Goal: Information Seeking & Learning: Understand process/instructions

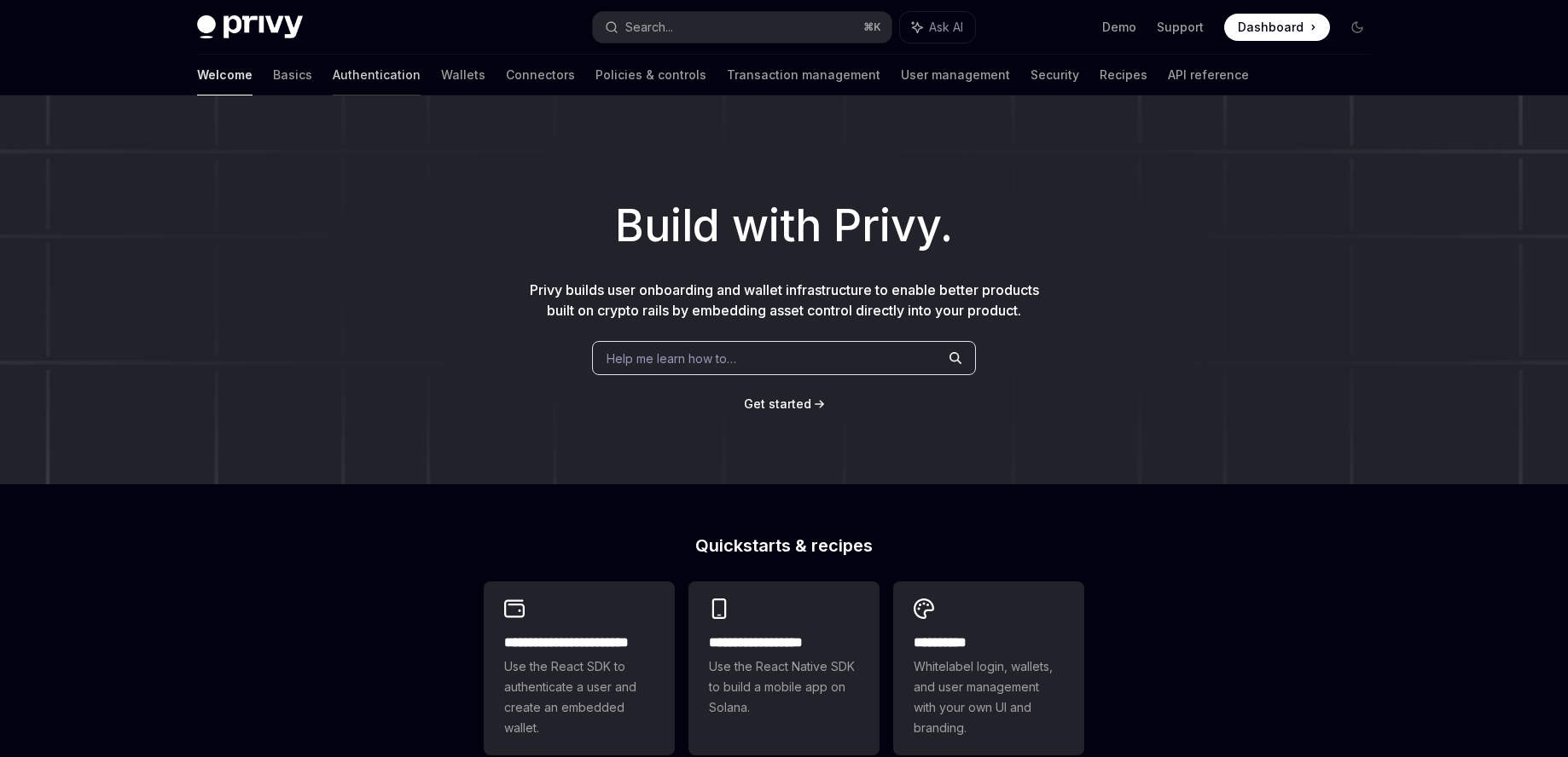
click at [333, 68] on link "Authentication" at bounding box center [377, 75] width 88 height 41
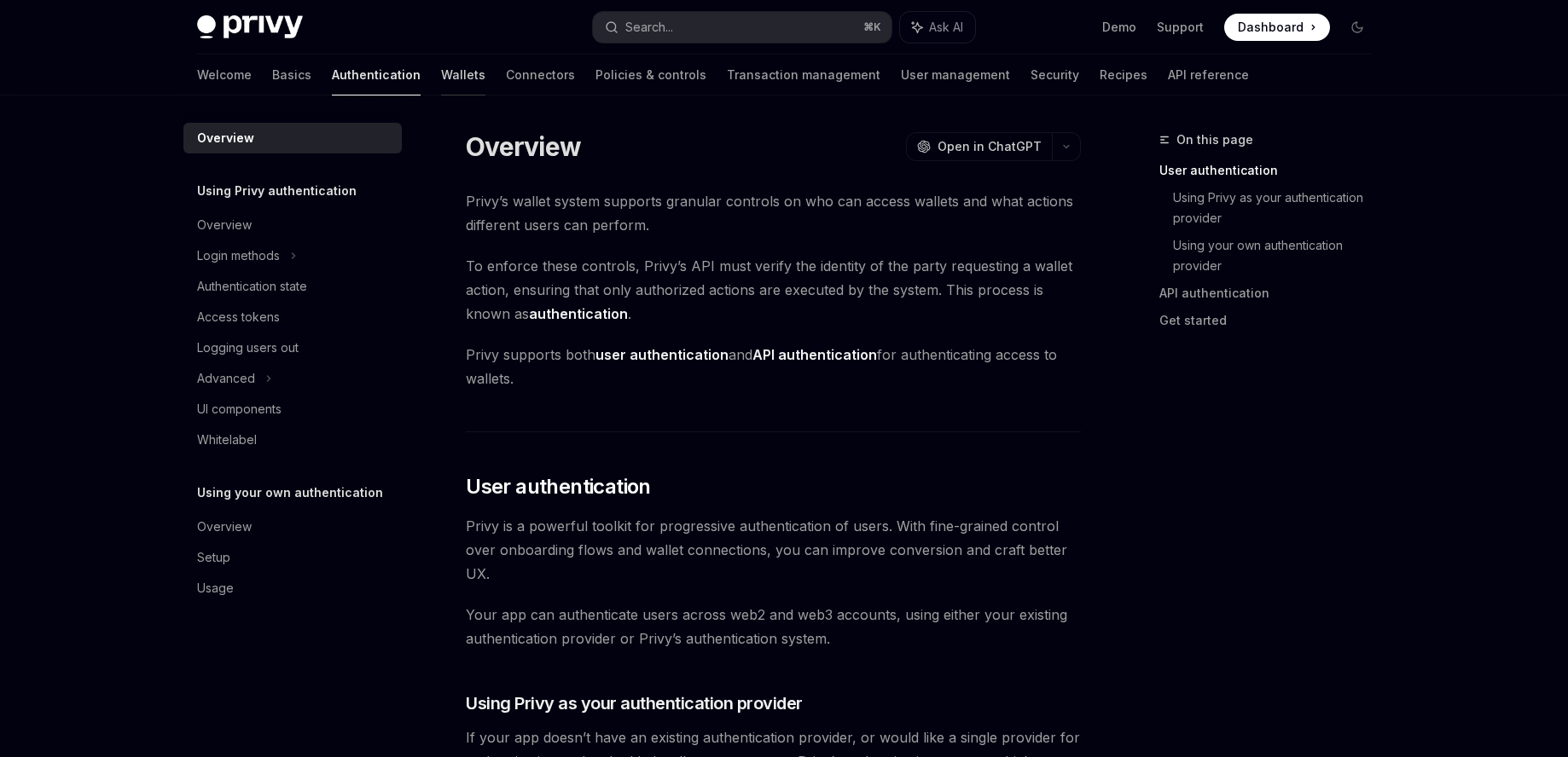
click at [441, 73] on link "Wallets" at bounding box center [463, 75] width 44 height 41
type textarea "*"
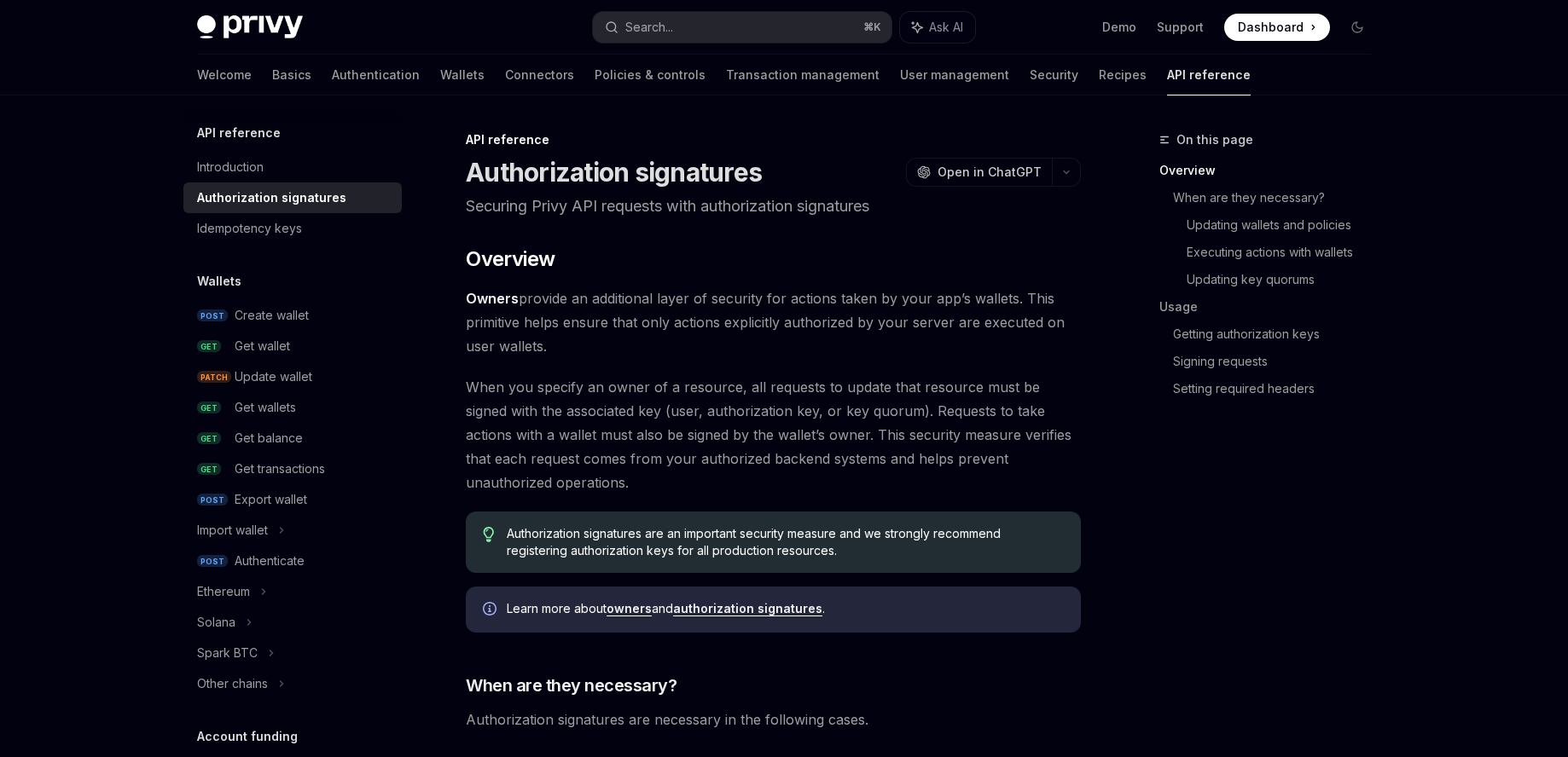
click at [670, 320] on span "Owners provide an additional layer of security for actions taken by your app’s …" at bounding box center [773, 323] width 615 height 71
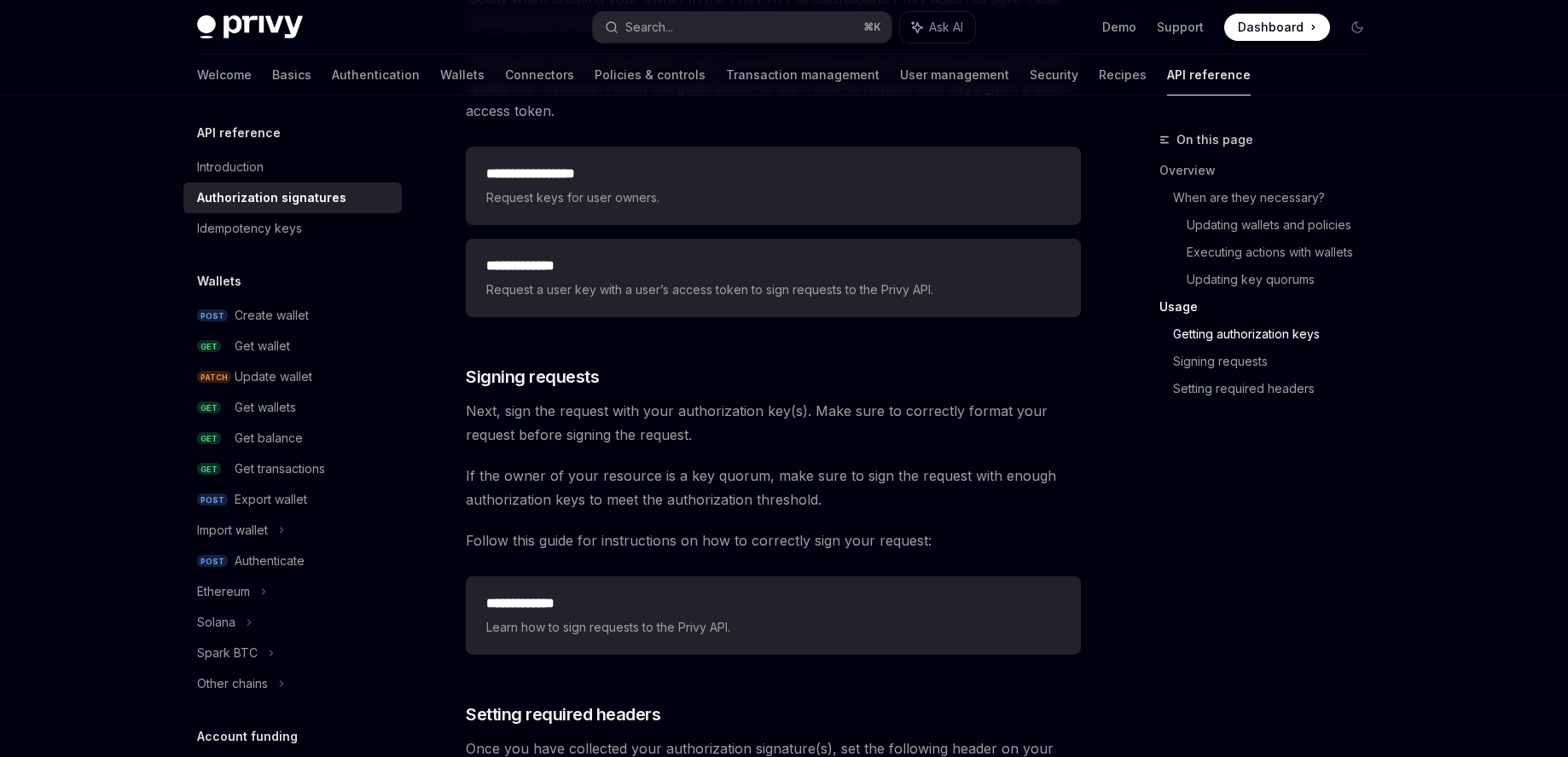
scroll to position [2669, 0]
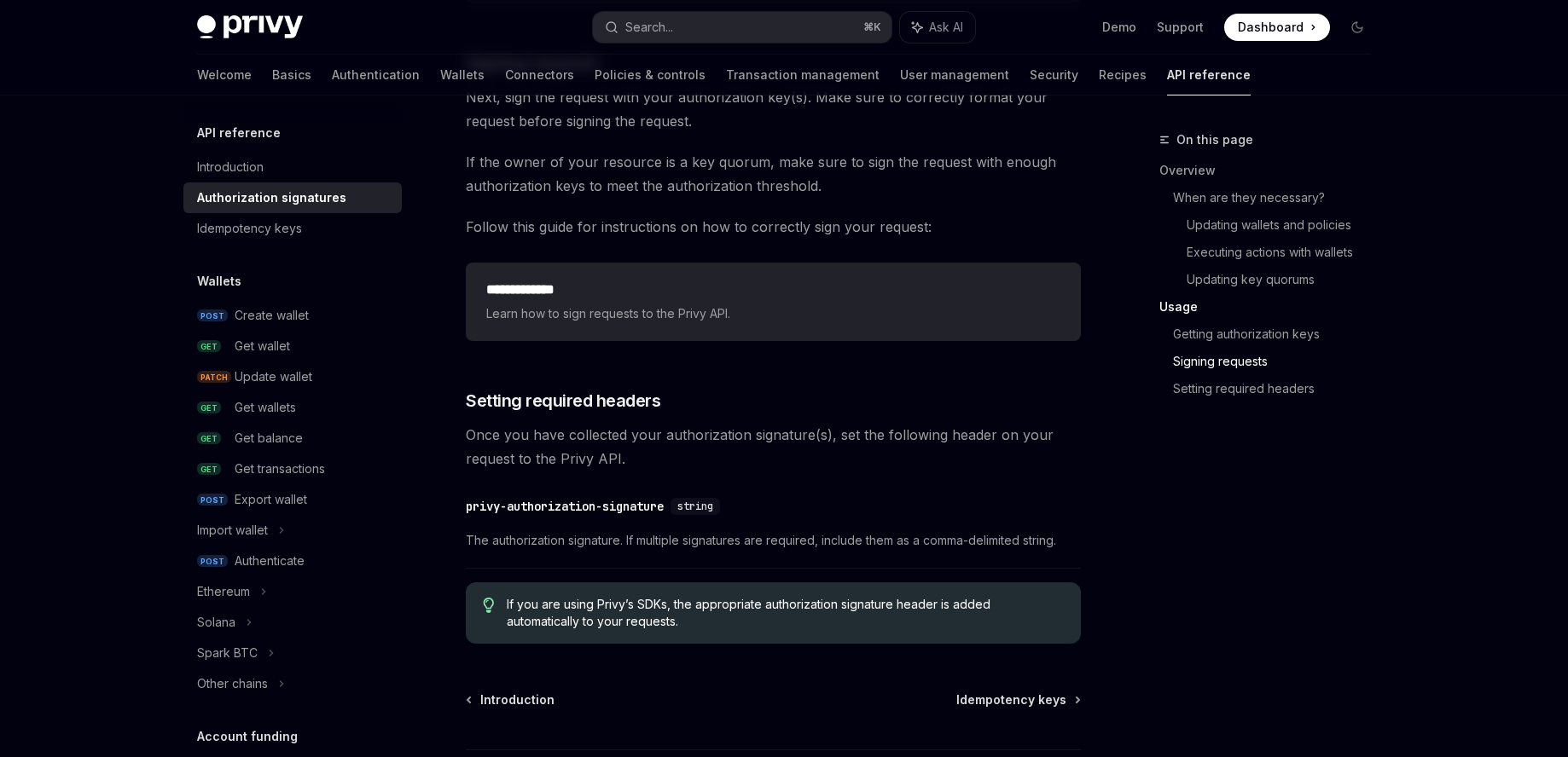
click at [675, 318] on span "Learn how to sign requests to the Privy API." at bounding box center [773, 313] width 574 height 20
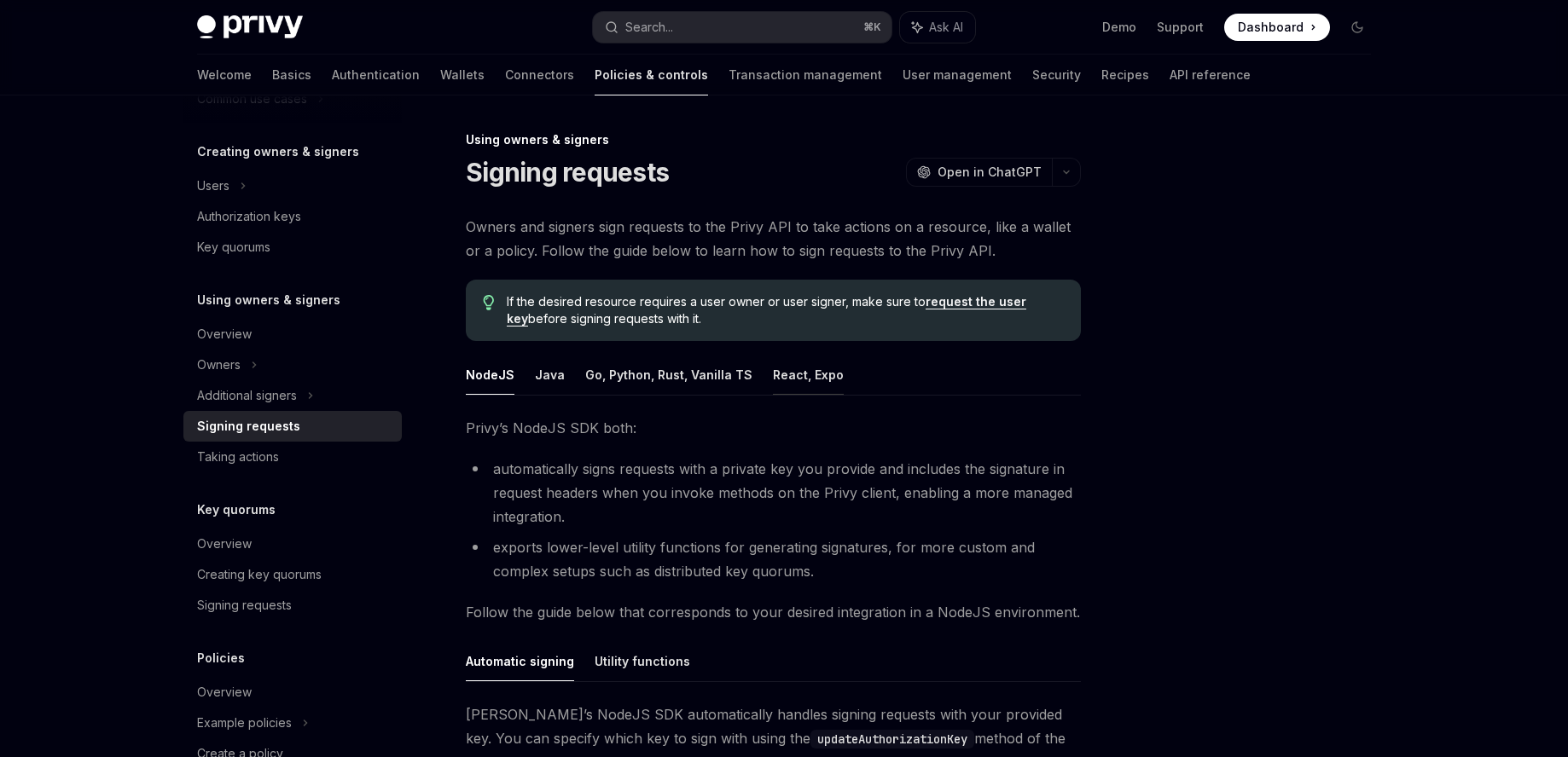
click at [800, 387] on button "React, Expo" at bounding box center [808, 375] width 71 height 40
type textarea "*"
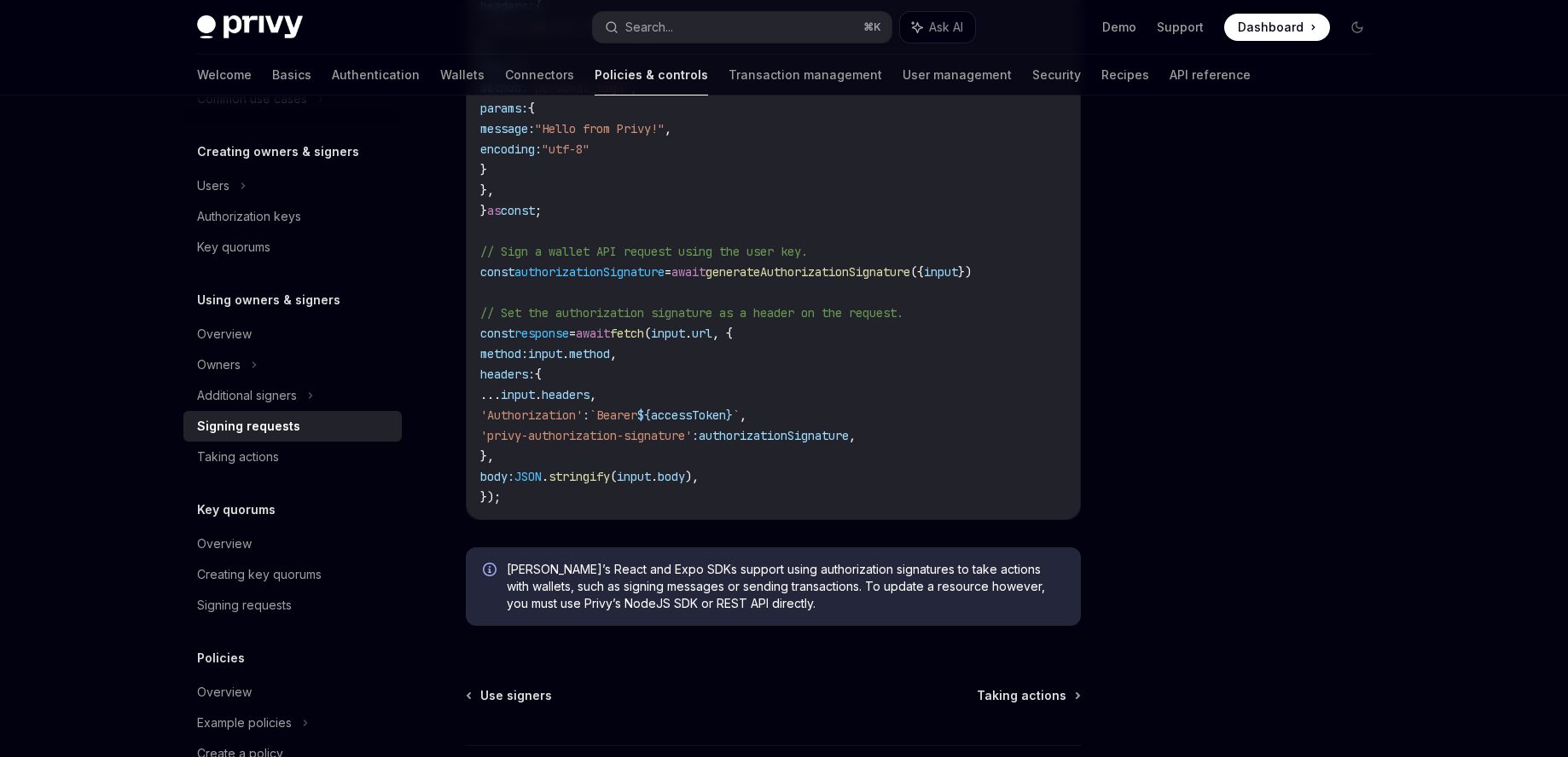
scroll to position [839, 0]
